Goal: Find specific page/section: Find specific page/section

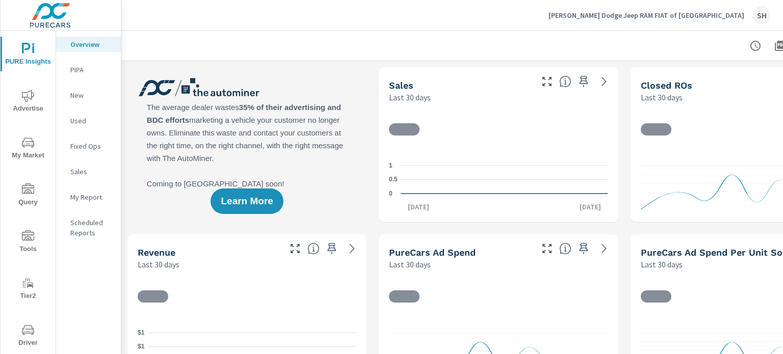
click at [24, 248] on span "Tools" at bounding box center [28, 242] width 49 height 25
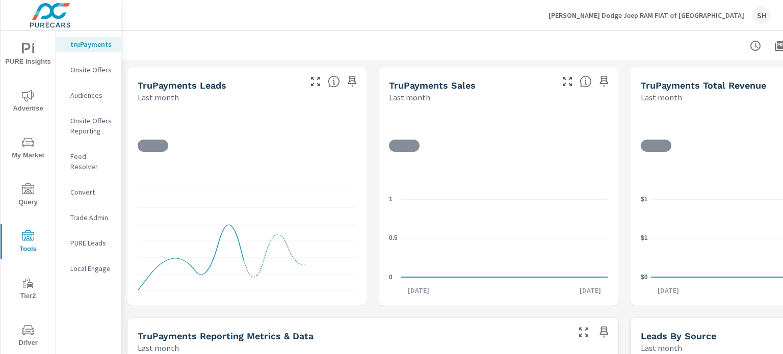
click at [86, 154] on p "Feed Resolver" at bounding box center [91, 161] width 42 height 20
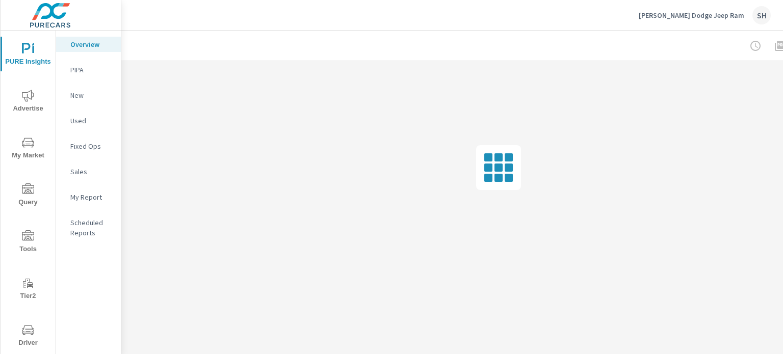
click at [27, 250] on span "Tools" at bounding box center [28, 242] width 49 height 25
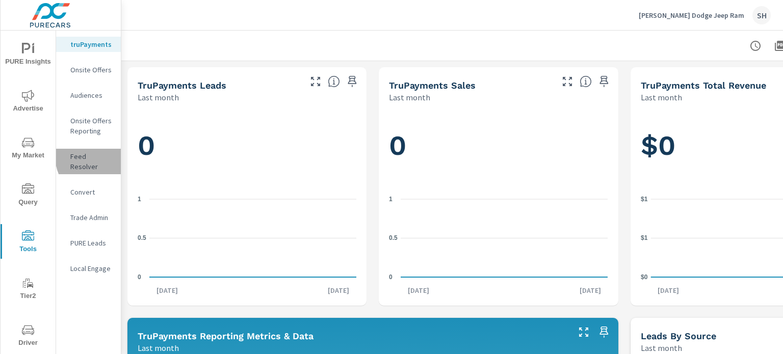
drag, startPoint x: 101, startPoint y: 156, endPoint x: 137, endPoint y: 155, distance: 35.2
click at [101, 156] on p "Feed Resolver" at bounding box center [91, 161] width 42 height 20
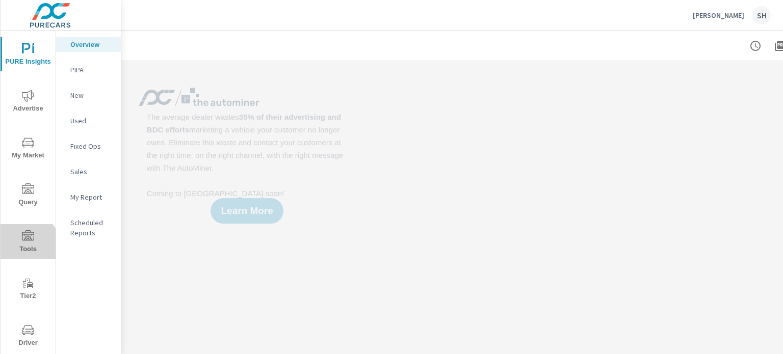
click at [20, 250] on span "Tools" at bounding box center [28, 242] width 49 height 25
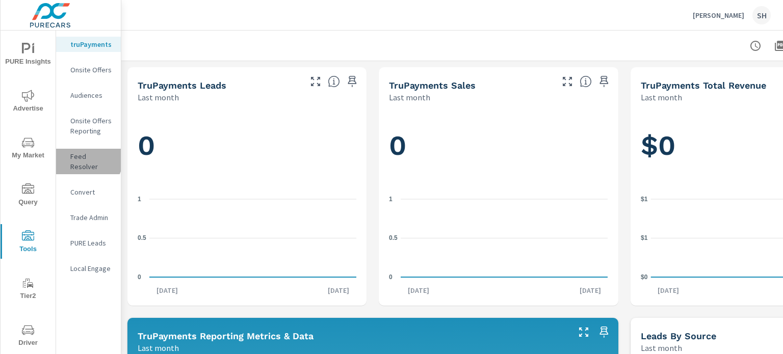
click at [83, 158] on p "Feed Resolver" at bounding box center [91, 161] width 42 height 20
